Goal: Transaction & Acquisition: Purchase product/service

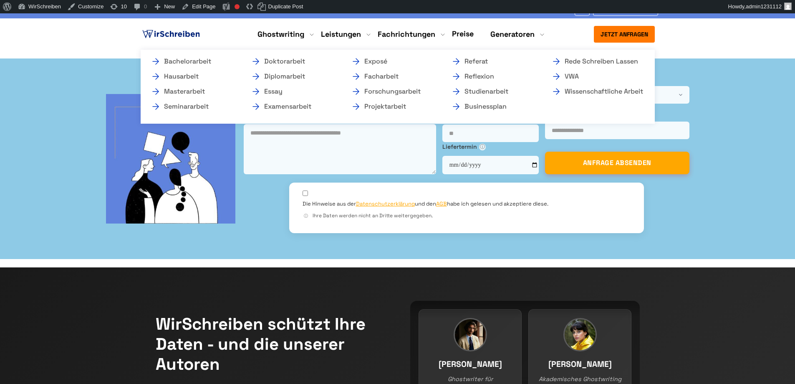
click at [204, 55] on ul "Bachelorarbeit Hausarbeit Masterarbeit Seminararbeit Doktorarbeit Diplomarbeit …" at bounding box center [398, 87] width 514 height 74
click at [199, 56] on link "Bachelorarbeit" at bounding box center [193, 61] width 84 height 10
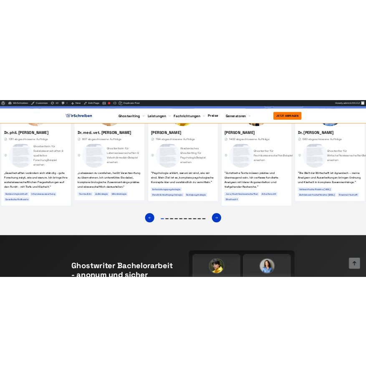
scroll to position [5439, 0]
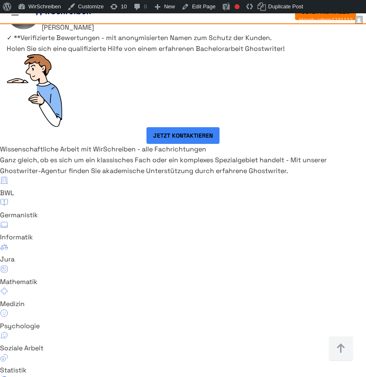
scroll to position [6167, 0]
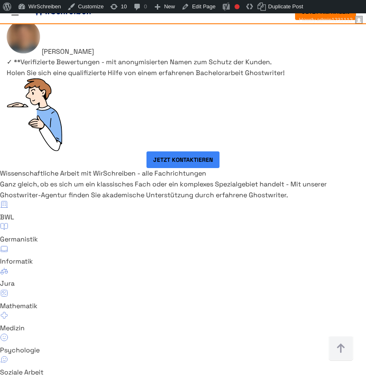
scroll to position [6102, 0]
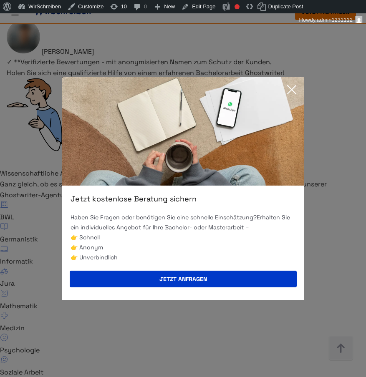
click at [285, 88] on icon at bounding box center [292, 89] width 17 height 17
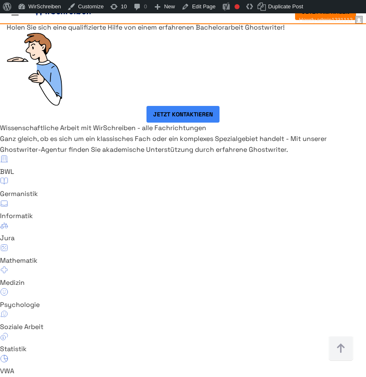
scroll to position [6155, 0]
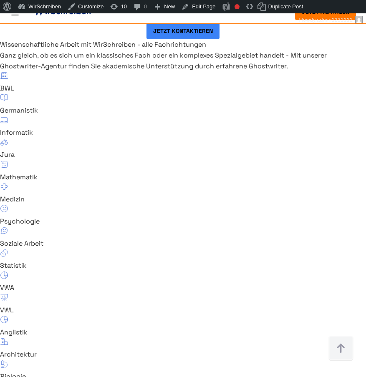
scroll to position [6231, 0]
